Goal: Check status: Check status

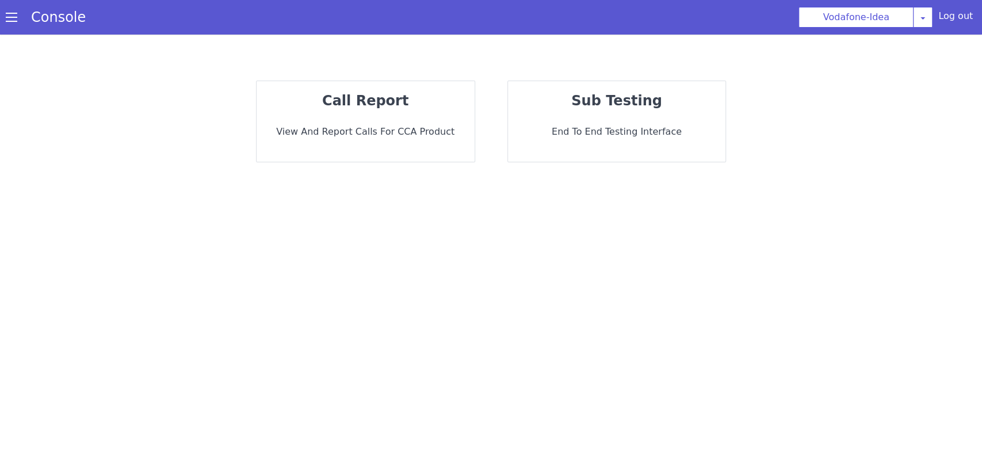
click at [385, 134] on p "View and report calls for CCA Product" at bounding box center [366, 132] width 200 height 14
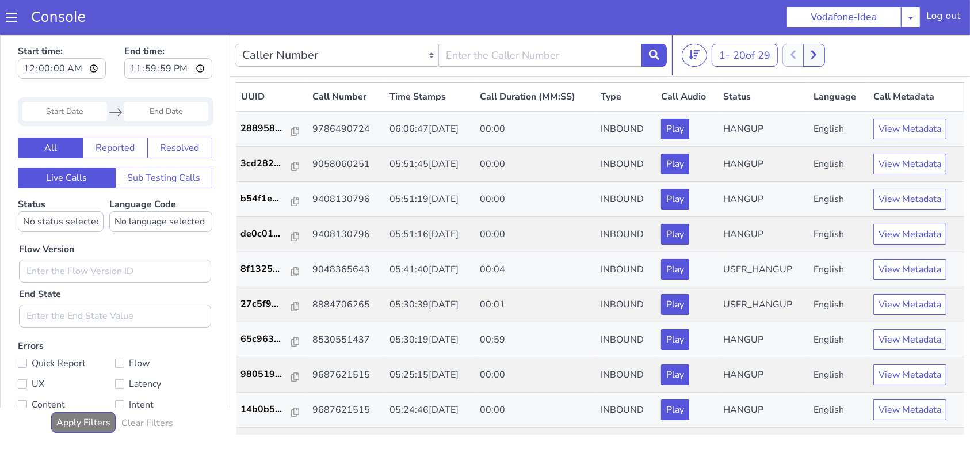
click at [66, 105] on input "Start Date" at bounding box center [64, 111] width 85 height 20
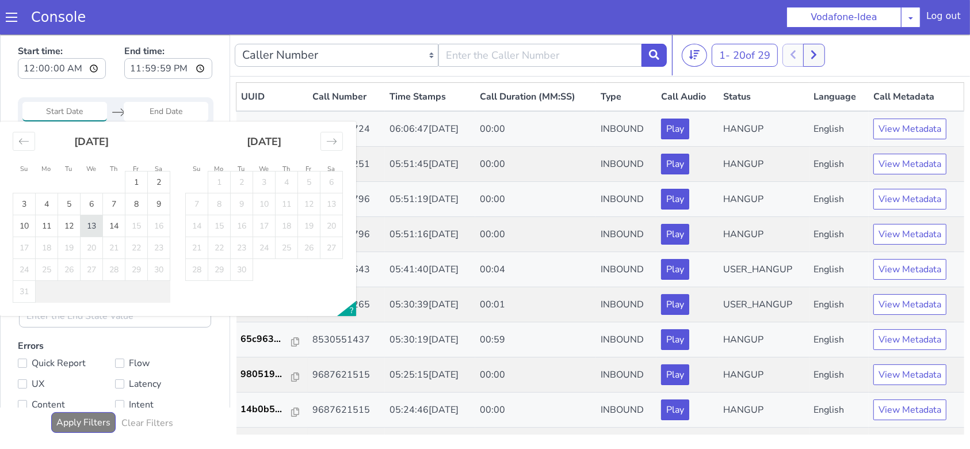
click at [89, 220] on td "13" at bounding box center [92, 226] width 22 height 22
type input "13 Aug 2025"
click at [89, 220] on td "13" at bounding box center [92, 226] width 22 height 22
type input "13 Aug 2025"
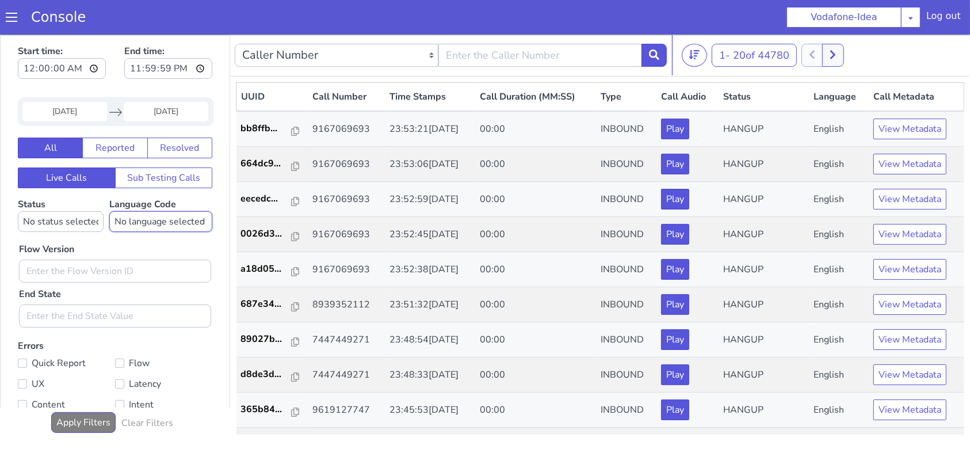
click at [143, 216] on select "No language selected Hindi English Tamil Telugu Kanada Marathi Malayalam Gujara…" at bounding box center [160, 221] width 103 height 21
select select "hi"
click at [109, 211] on select "No language selected Hindi English Tamil Telugu Kanada Marathi Malayalam Gujara…" at bounding box center [160, 221] width 103 height 21
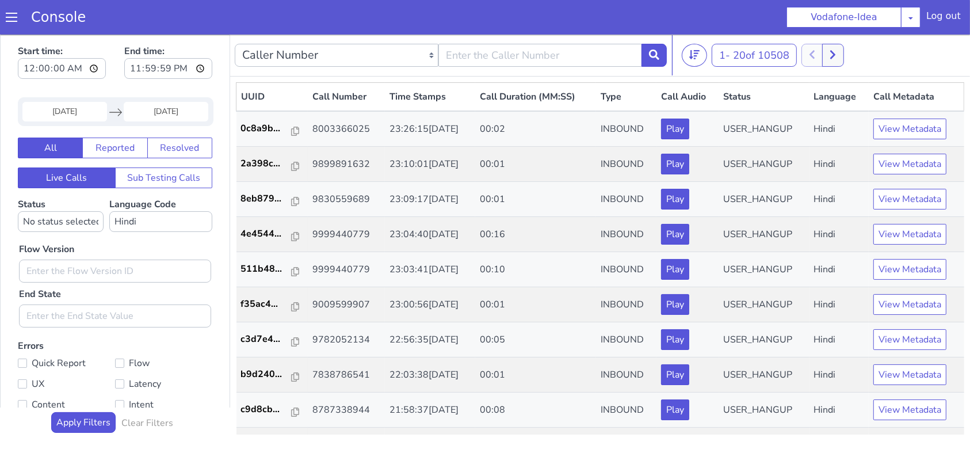
click at [79, 208] on div "Status No status selected HANGUP USER_HANGUP TRANSFER UNKNOWN" at bounding box center [61, 214] width 86 height 35
click at [69, 220] on select "No status selected HANGUP USER_HANGUP TRANSFER UNKNOWN" at bounding box center [61, 221] width 86 height 21
select select "HANGUP"
click at [18, 211] on select "No status selected HANGUP USER_HANGUP TRANSFER UNKNOWN" at bounding box center [61, 221] width 86 height 21
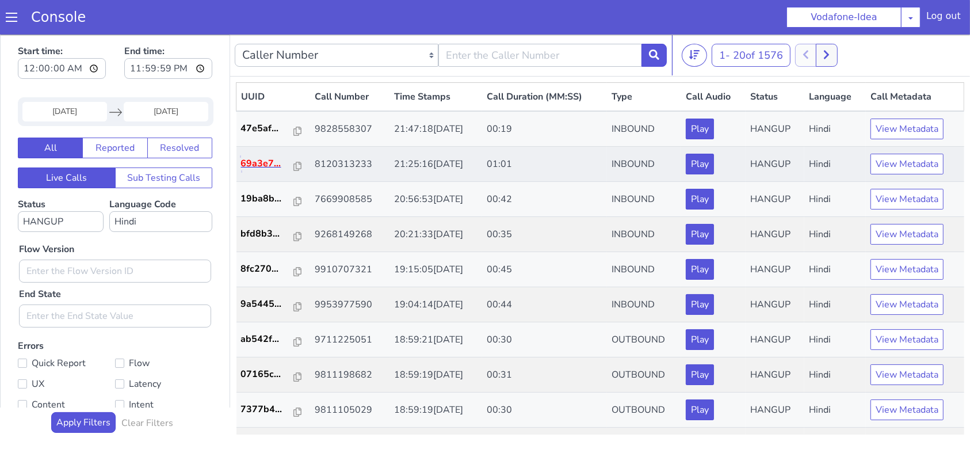
click at [266, 158] on p "69a3e7..." at bounding box center [267, 163] width 53 height 14
